Goal: Navigation & Orientation: Understand site structure

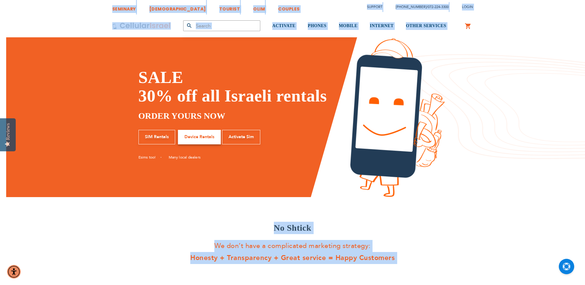
drag, startPoint x: 364, startPoint y: 215, endPoint x: 94, endPoint y: 3, distance: 343.2
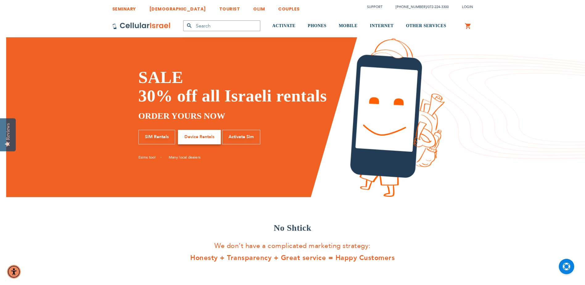
click at [94, 3] on div "SEMINARY YESHIVA TOURIST OLIM COUPLES Support [PHONE_NUMBER] / [PHONE_NUMBER] L…" at bounding box center [292, 7] width 585 height 14
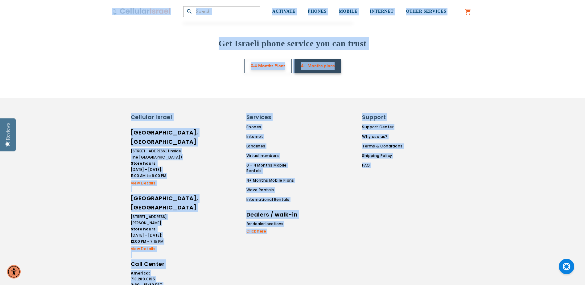
scroll to position [984, 0]
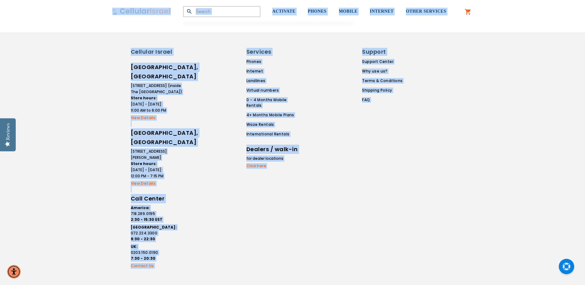
drag, startPoint x: 94, startPoint y: 3, endPoint x: 442, endPoint y: 259, distance: 432.4
drag, startPoint x: 442, startPoint y: 259, endPoint x: 435, endPoint y: 253, distance: 9.6
click at [435, 253] on div "Cellular Israel [GEOGRAPHIC_DATA], [GEOGRAPHIC_DATA] [STREET_ADDRESS] (inside T…" at bounding box center [292, 158] width 585 height 253
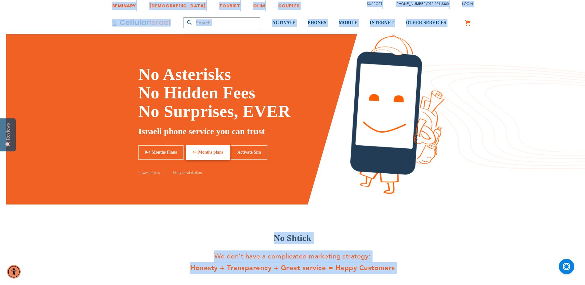
scroll to position [0, 0]
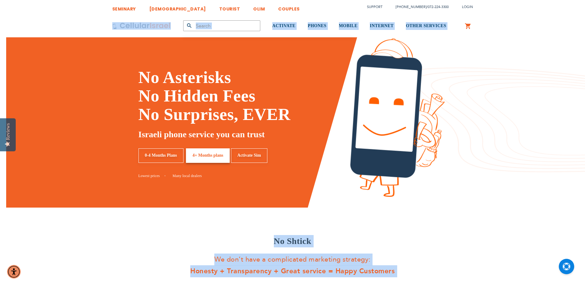
drag, startPoint x: 435, startPoint y: 246, endPoint x: 49, endPoint y: 23, distance: 445.8
click at [49, 20] on div "Products No Result Menu Account ACTIVATE PHONES Kosher Phones Talk n' Text Phon…" at bounding box center [292, 25] width 585 height 23
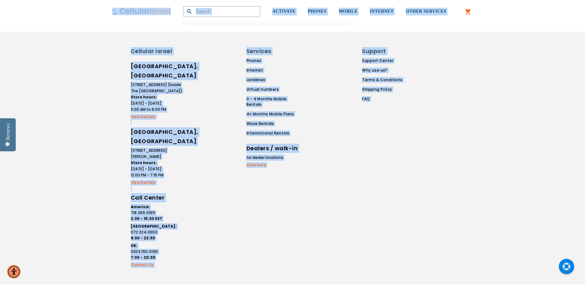
scroll to position [970, 0]
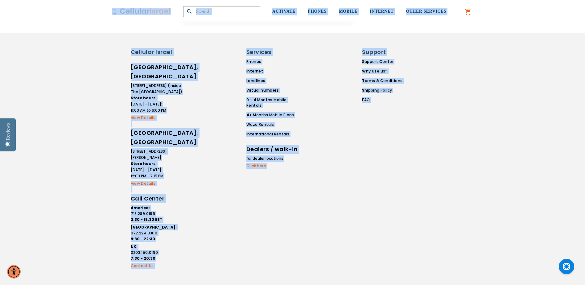
drag, startPoint x: 70, startPoint y: 7, endPoint x: 510, endPoint y: 277, distance: 515.9
drag, startPoint x: 510, startPoint y: 277, endPoint x: 474, endPoint y: 247, distance: 46.8
click at [474, 247] on div "Cellular Israel [GEOGRAPHIC_DATA], [GEOGRAPHIC_DATA] [STREET_ADDRESS] (inside T…" at bounding box center [293, 159] width 370 height 222
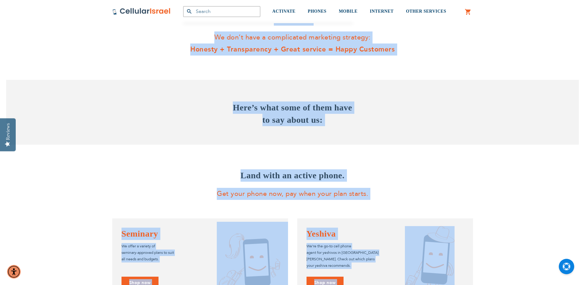
scroll to position [0, 0]
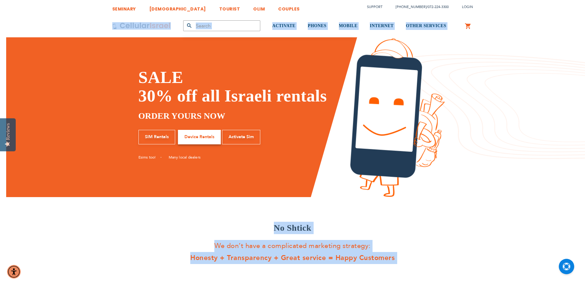
drag, startPoint x: 467, startPoint y: 239, endPoint x: 99, endPoint y: 20, distance: 427.9
drag, startPoint x: 99, startPoint y: 20, endPoint x: 95, endPoint y: 15, distance: 6.1
click at [95, 15] on div "Products No Result Menu Account ACTIVATE PHONES Kosher Phones Talk n' Text Phon…" at bounding box center [292, 25] width 585 height 23
